Goal: Obtain resource: Download file/media

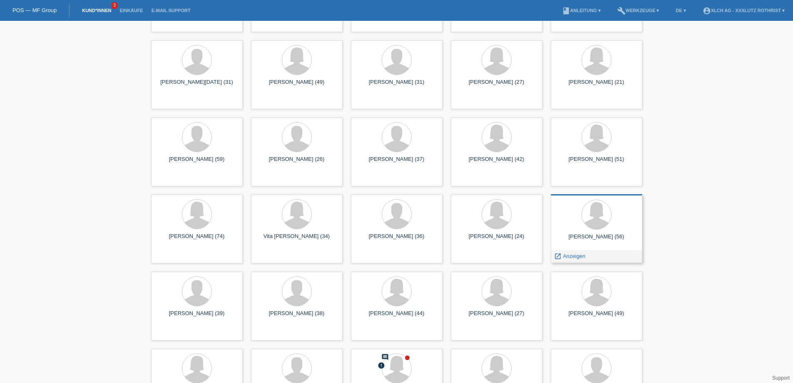
scroll to position [3955, 0]
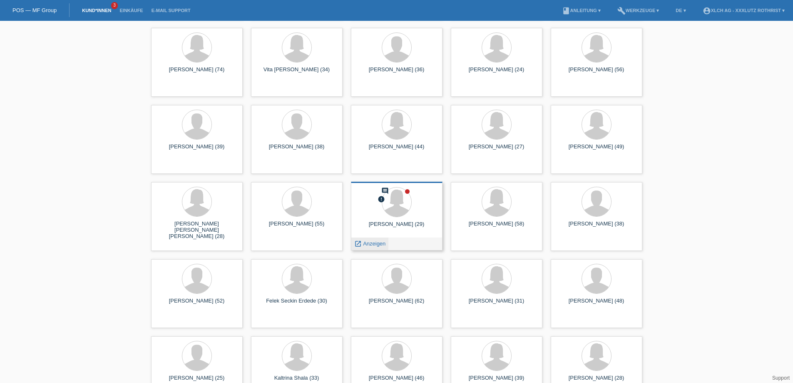
click at [372, 241] on span "Anzeigen" at bounding box center [374, 243] width 22 height 6
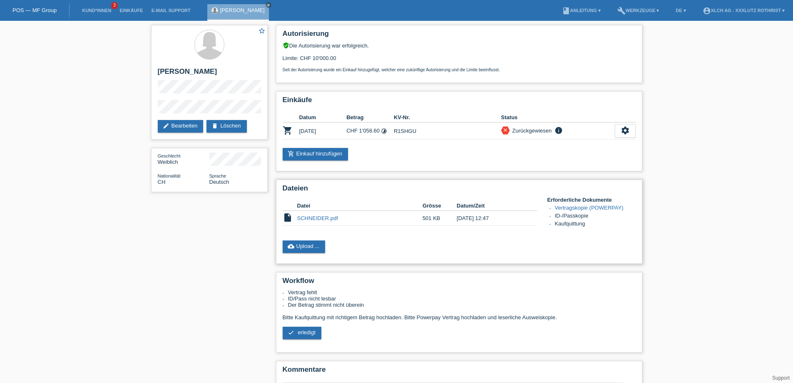
click at [316, 220] on link "SCHNEIDER.pdf" at bounding box center [317, 218] width 41 height 6
click at [323, 221] on link "SCHNEIDER.pdf" at bounding box center [317, 218] width 41 height 6
drag, startPoint x: 608, startPoint y: 160, endPoint x: 604, endPoint y: 157, distance: 5.3
click at [607, 159] on div "add_shopping_cart Einkauf hinzufügen" at bounding box center [459, 154] width 353 height 12
drag, startPoint x: 512, startPoint y: 154, endPoint x: 460, endPoint y: 142, distance: 53.1
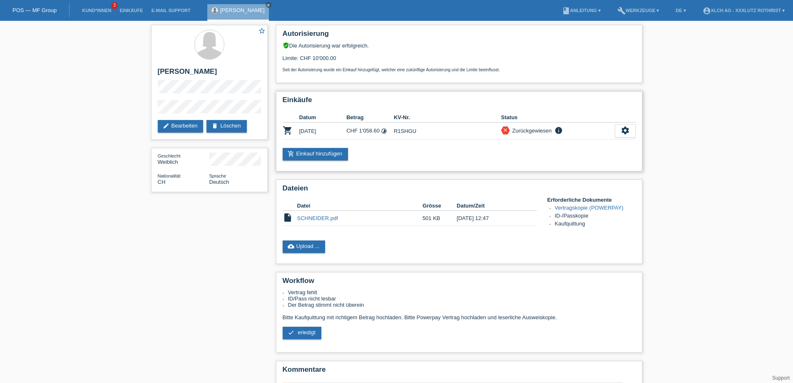
click at [510, 153] on div "add_shopping_cart Einkauf hinzufügen" at bounding box center [459, 154] width 353 height 12
click at [398, 133] on td "R1SHGU" at bounding box center [447, 130] width 107 height 17
copy td "R1SHGU"
